Goal: Information Seeking & Learning: Find specific fact

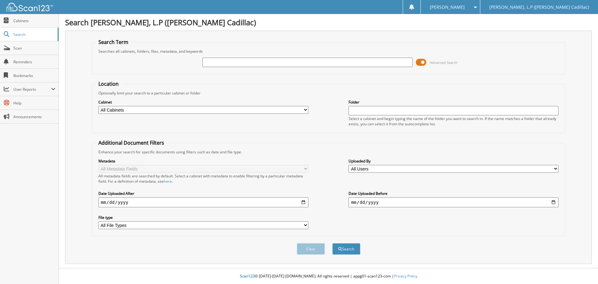
click at [420, 62] on span at bounding box center [420, 62] width 11 height 9
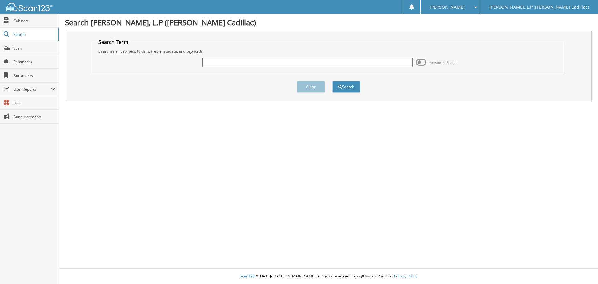
click at [240, 62] on input "text" at bounding box center [307, 62] width 210 height 9
type input "[PERSON_NAME]"
click at [332, 81] on button "Search" at bounding box center [346, 87] width 28 height 12
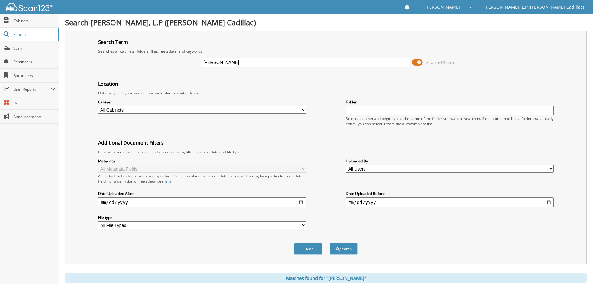
click at [419, 61] on span at bounding box center [417, 62] width 11 height 9
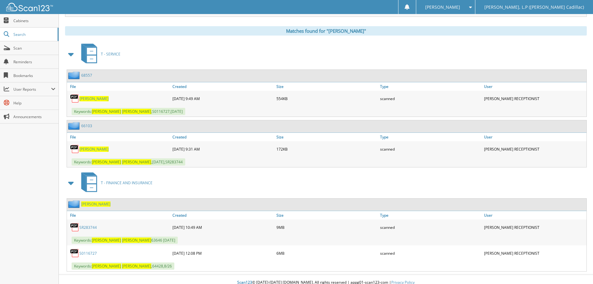
scroll to position [91, 0]
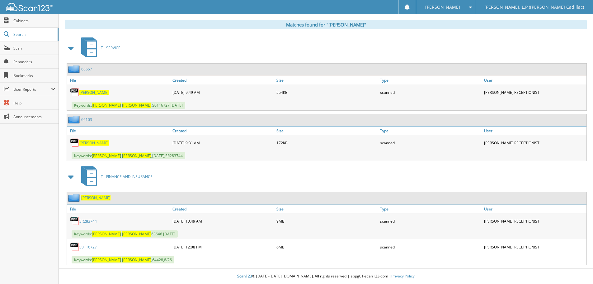
click at [85, 220] on link "SR283744" at bounding box center [87, 220] width 17 height 5
click at [426, 55] on div "T - SERVICE" at bounding box center [326, 47] width 522 height 25
